Goal: Information Seeking & Learning: Check status

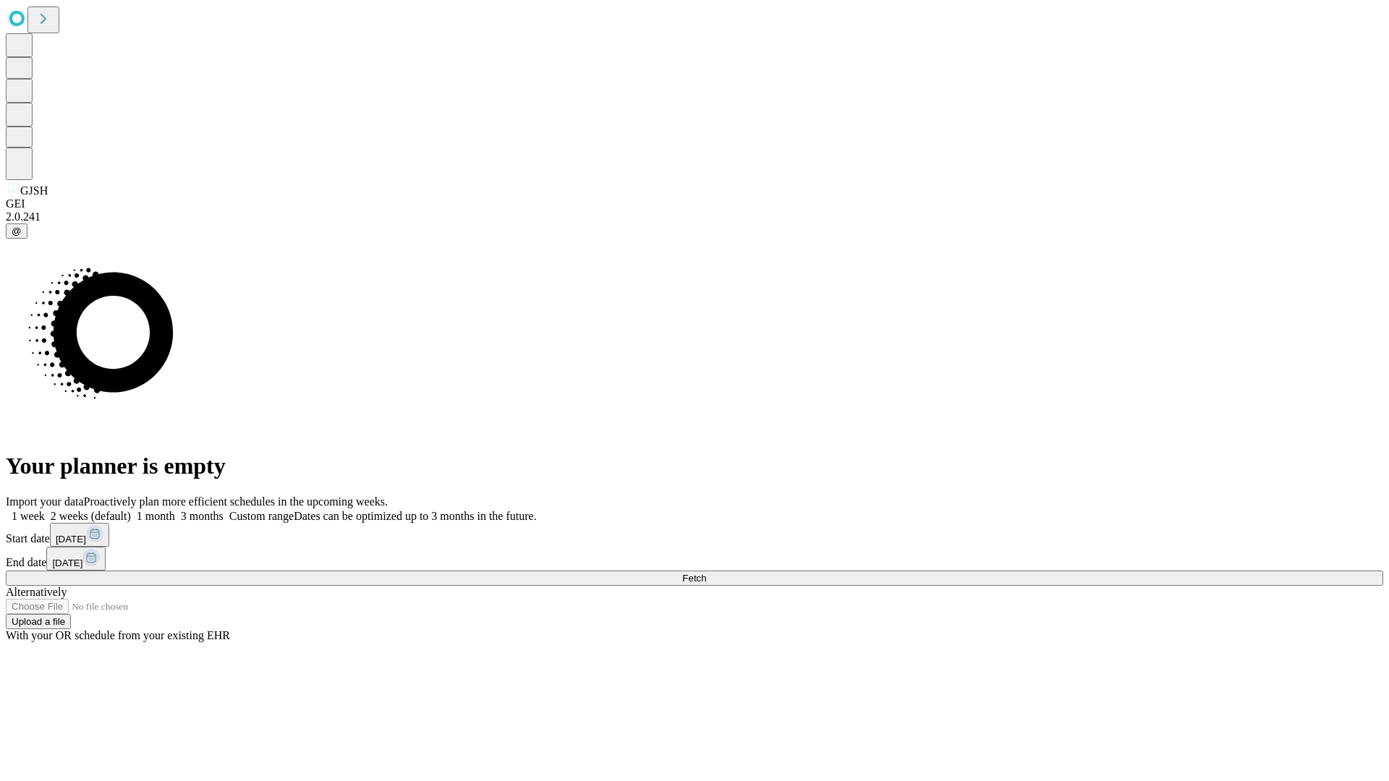
click at [706, 573] on span "Fetch" at bounding box center [694, 578] width 24 height 11
